Goal: Task Accomplishment & Management: Use online tool/utility

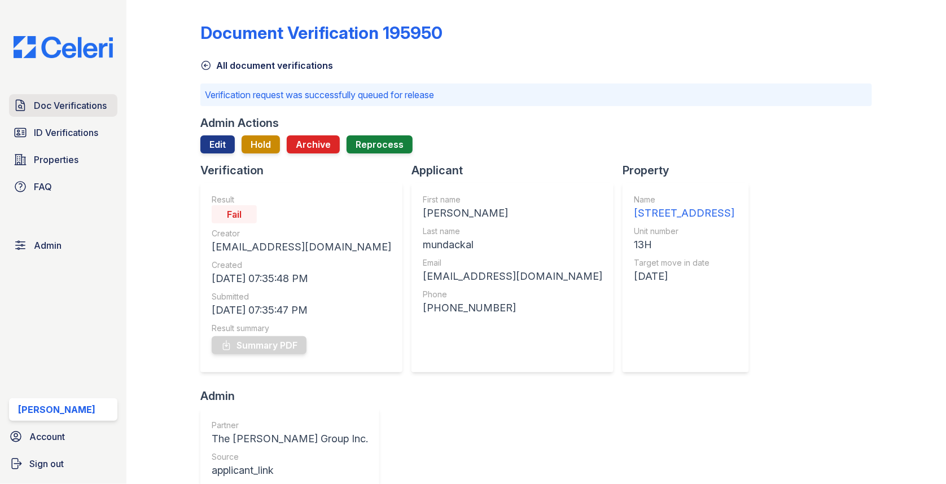
click at [81, 101] on span "Doc Verifications" at bounding box center [70, 106] width 73 height 14
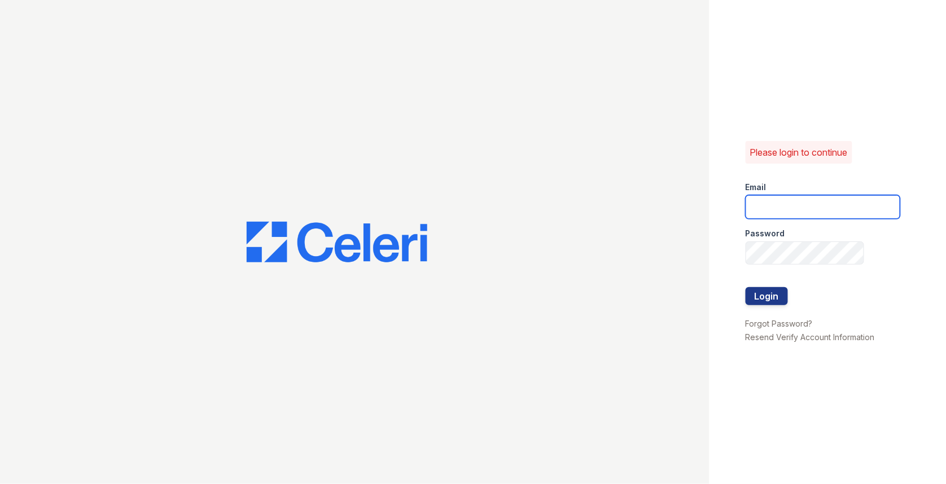
click at [769, 206] on input "email" at bounding box center [823, 207] width 155 height 24
click at [0, 484] on com-1password-button at bounding box center [0, 484] width 0 height 0
type input "max@getceleri.com"
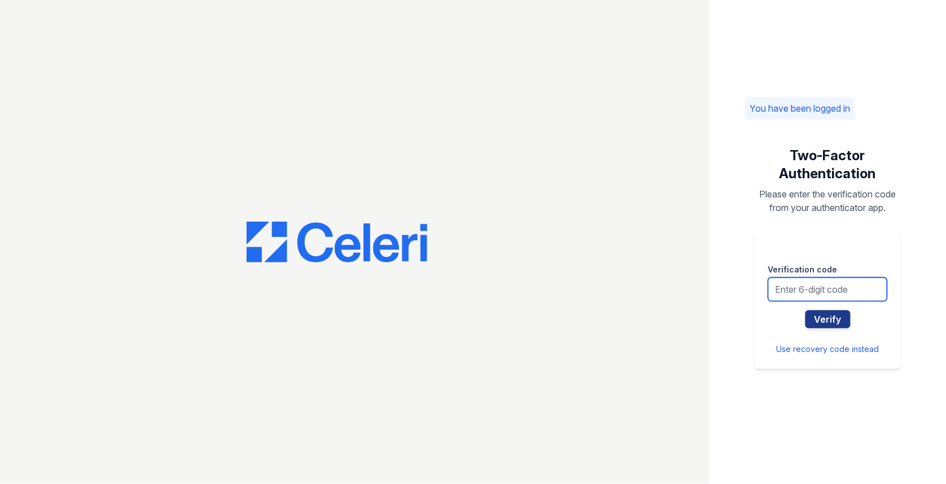
click at [824, 283] on input "text" at bounding box center [827, 290] width 119 height 24
type input "195263"
click at [806, 311] on button "Verify" at bounding box center [828, 320] width 45 height 18
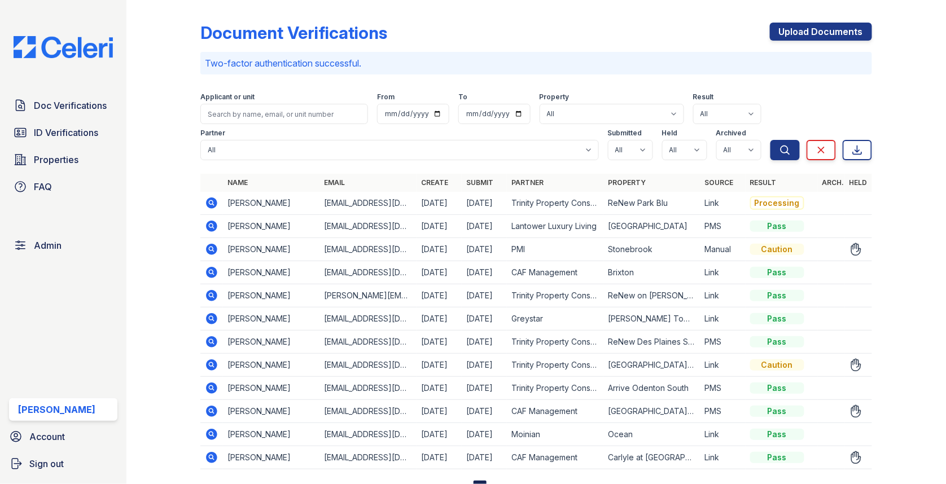
click at [207, 248] on icon at bounding box center [211, 249] width 11 height 11
click at [208, 245] on icon at bounding box center [211, 249] width 11 height 11
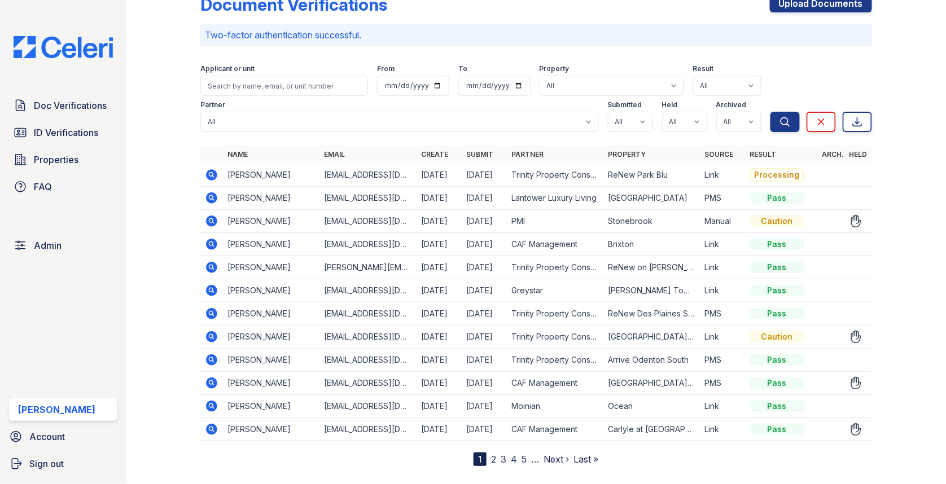
scroll to position [45, 0]
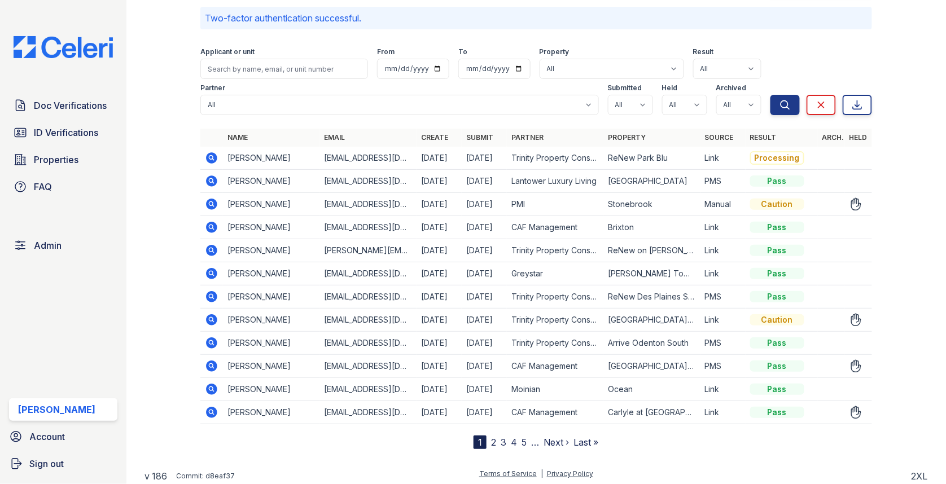
click at [215, 202] on icon at bounding box center [211, 204] width 11 height 11
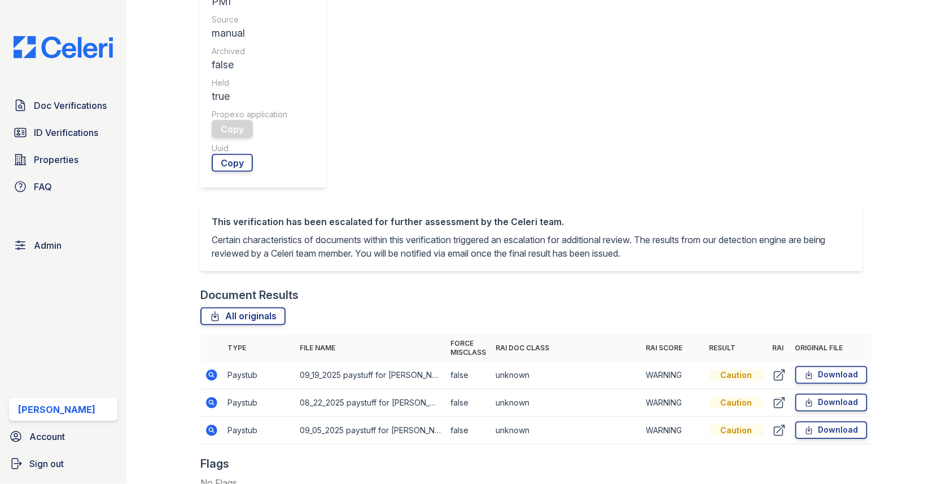
scroll to position [567, 0]
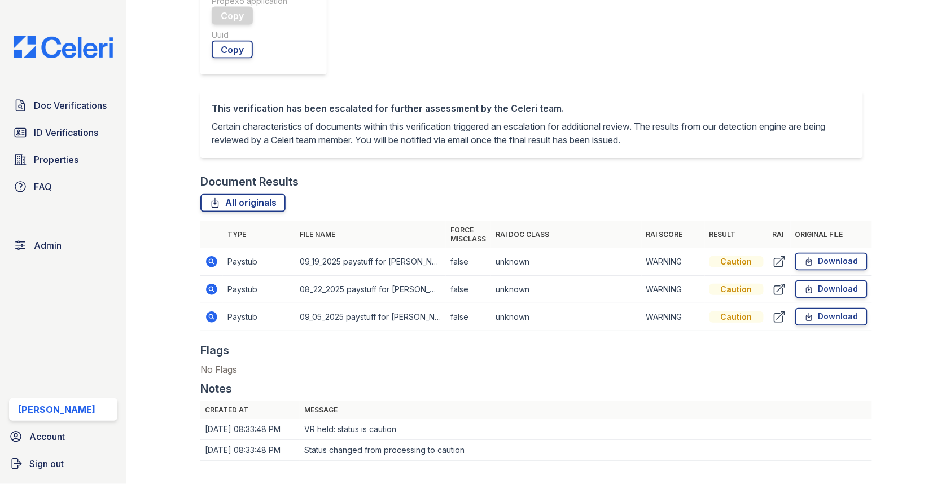
click at [215, 284] on icon at bounding box center [211, 289] width 11 height 11
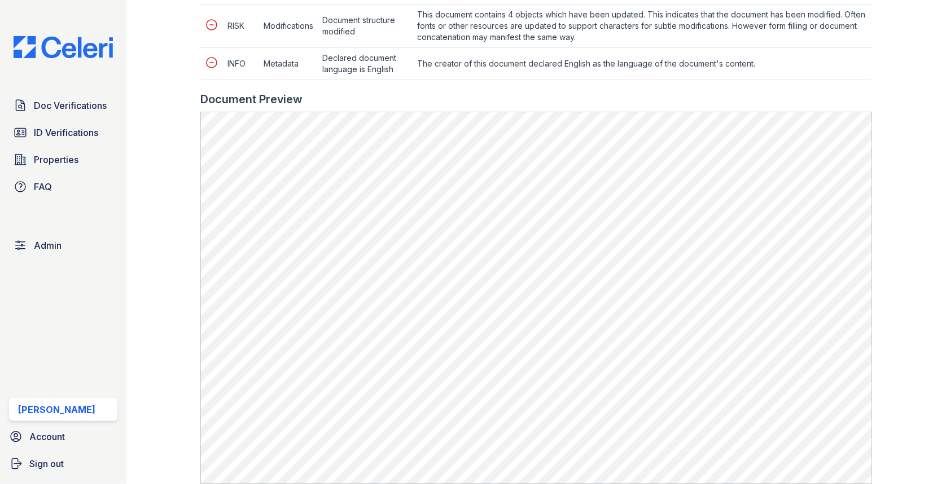
scroll to position [647, 0]
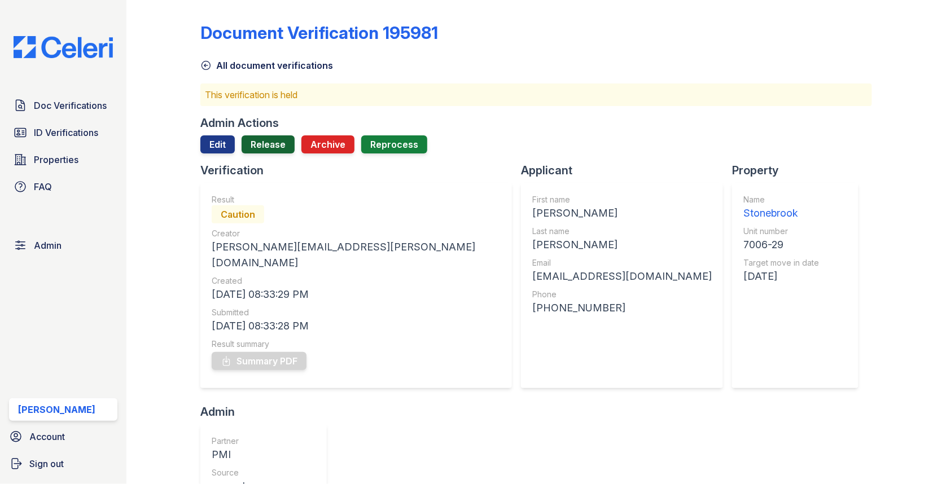
click at [260, 140] on link "Release" at bounding box center [268, 145] width 53 height 18
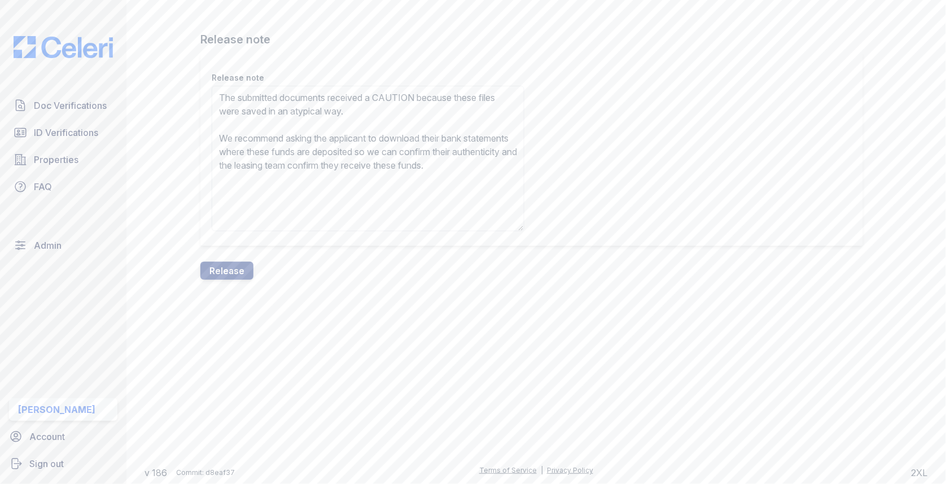
type textarea "The submitted documents received a CAUTION because these files were saved in an…"
click at [229, 292] on div "Release note Release note The submitted documents received a CAUTION because th…" at bounding box center [537, 149] width 784 height 298
click at [229, 270] on button "Release" at bounding box center [226, 271] width 53 height 18
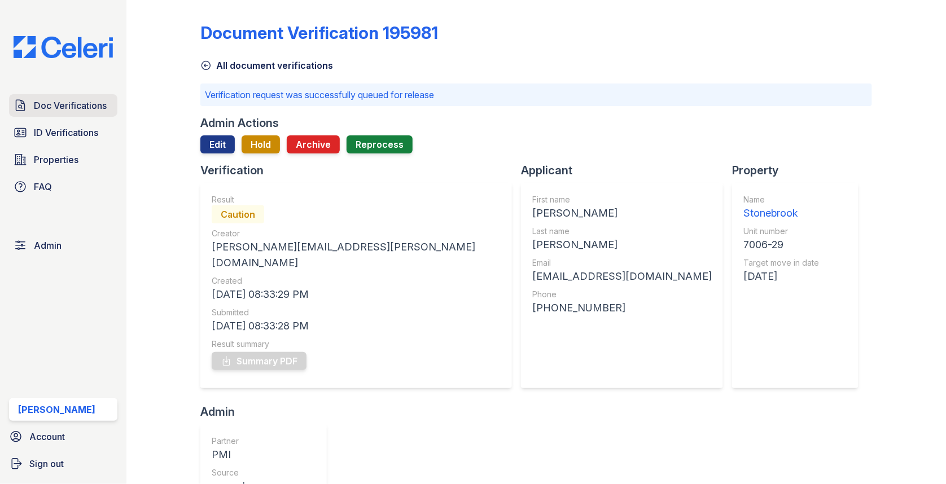
click at [50, 104] on span "Doc Verifications" at bounding box center [70, 106] width 73 height 14
